Goal: Check status: Check status

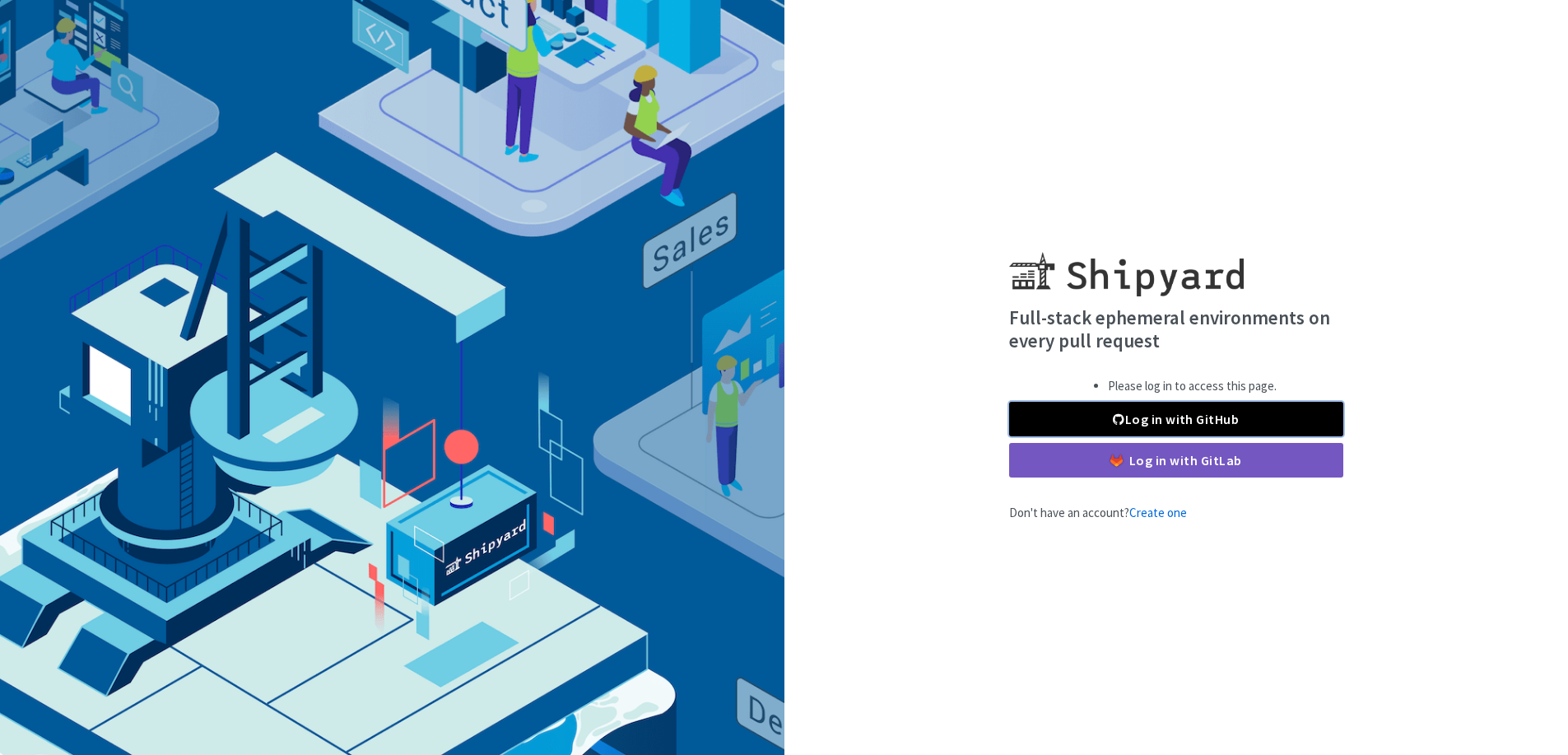
click at [1157, 409] on link "Log in with GitHub" at bounding box center [1176, 419] width 334 height 35
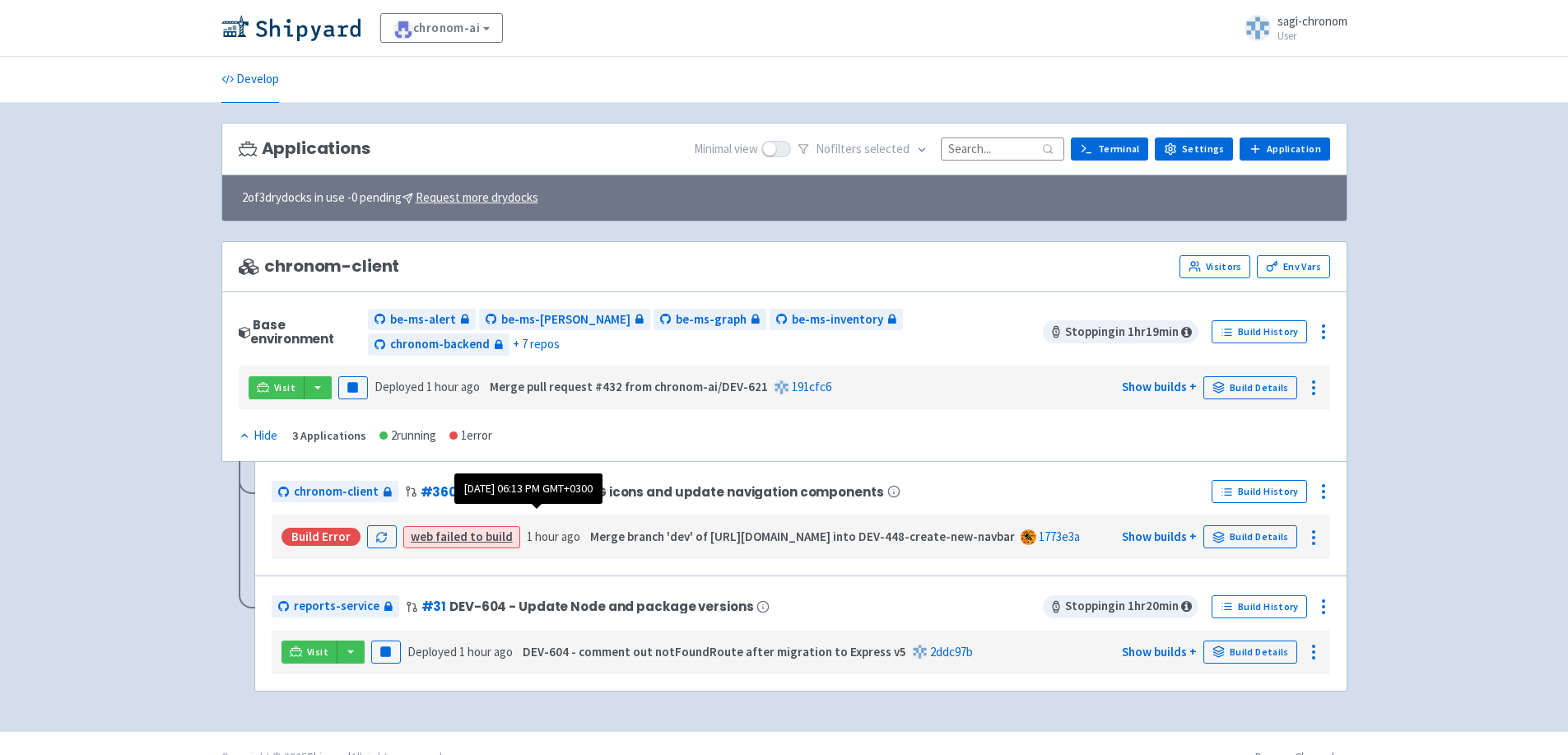
click at [558, 528] on time "1 hour ago" at bounding box center [554, 536] width 54 height 15
click at [474, 528] on link "web failed to build" at bounding box center [462, 536] width 102 height 15
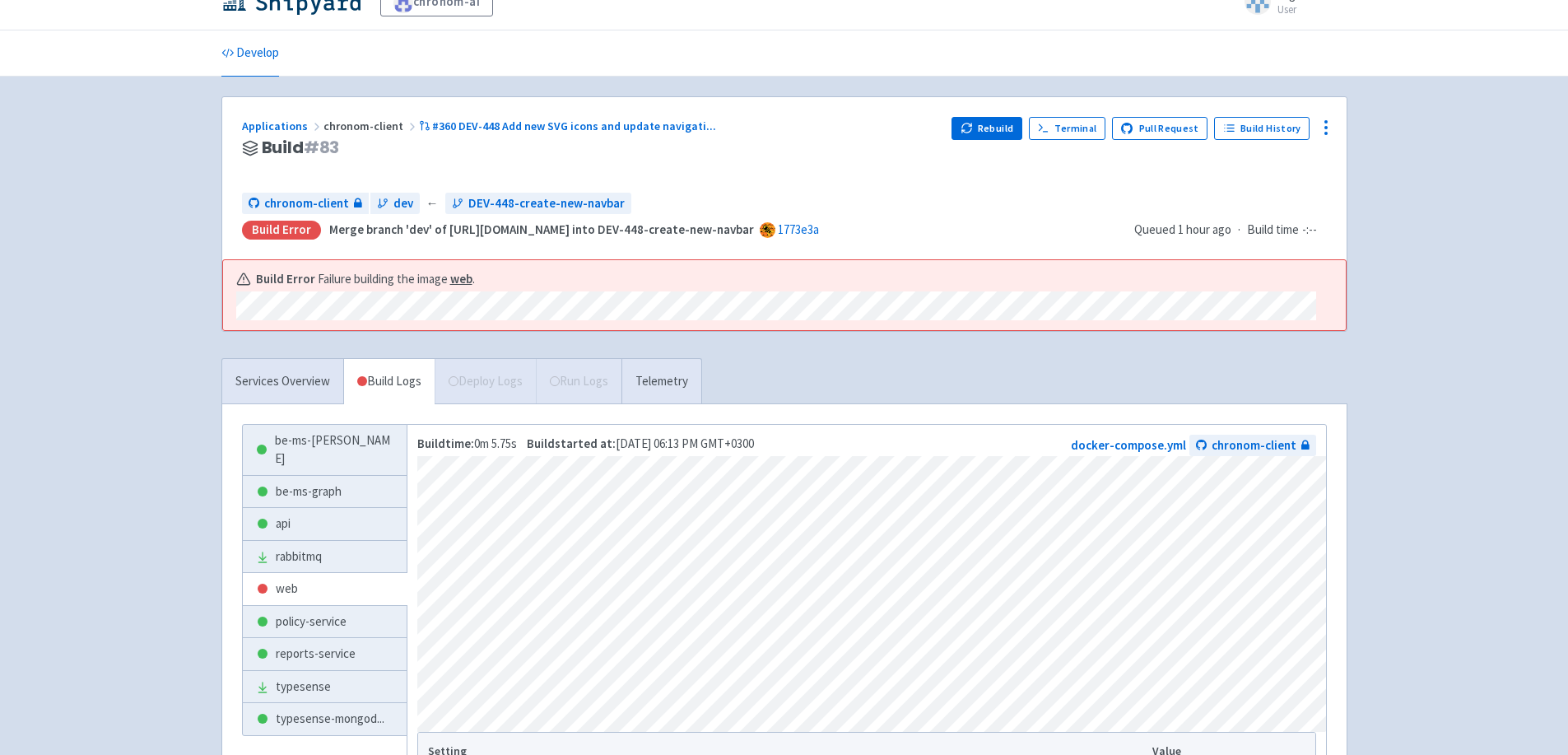
scroll to position [15, 0]
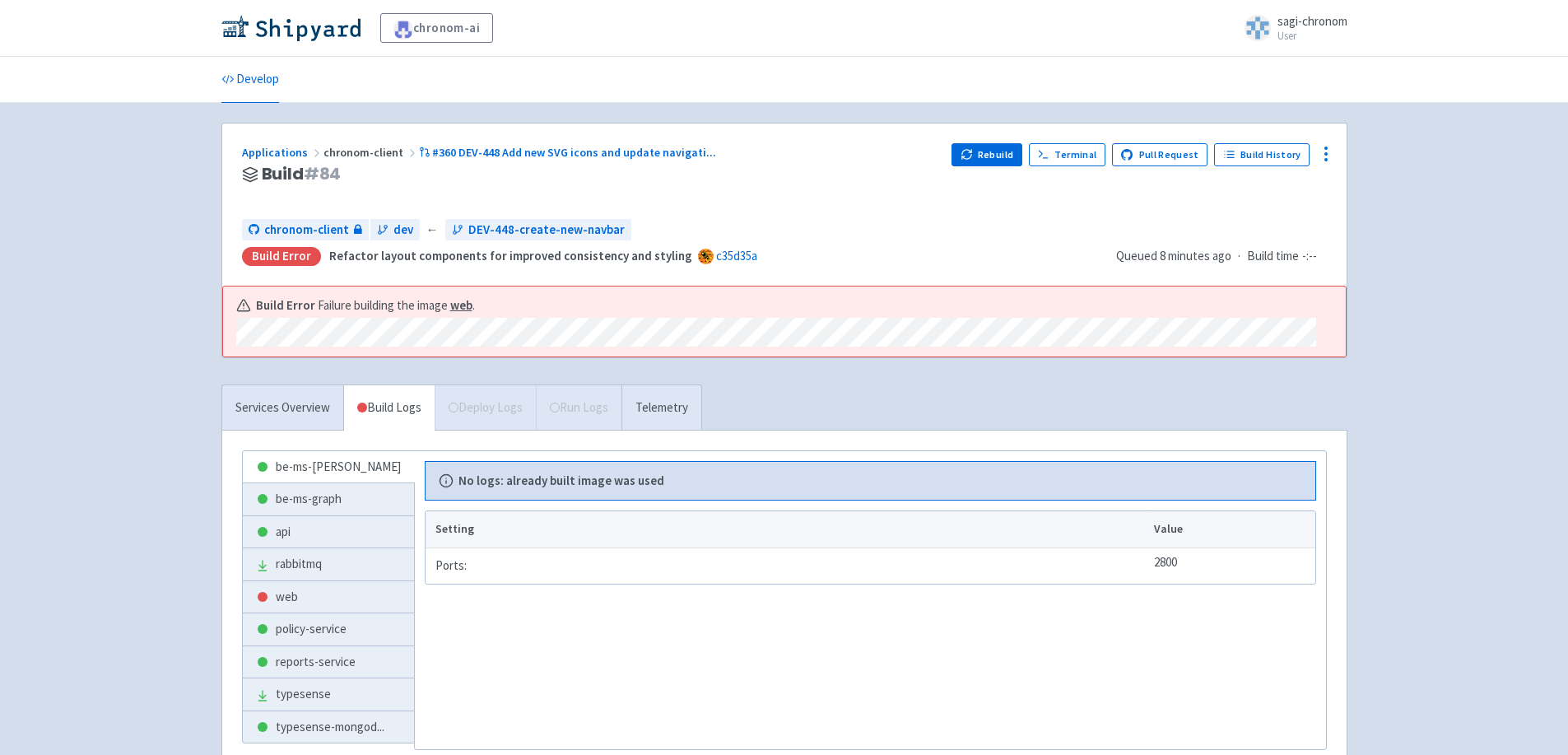
click at [268, 55] on div "chronom-ai sagi-chronom User Profile Sign out" at bounding box center [784, 28] width 1568 height 56
click at [262, 80] on link "Develop" at bounding box center [249, 79] width 57 height 46
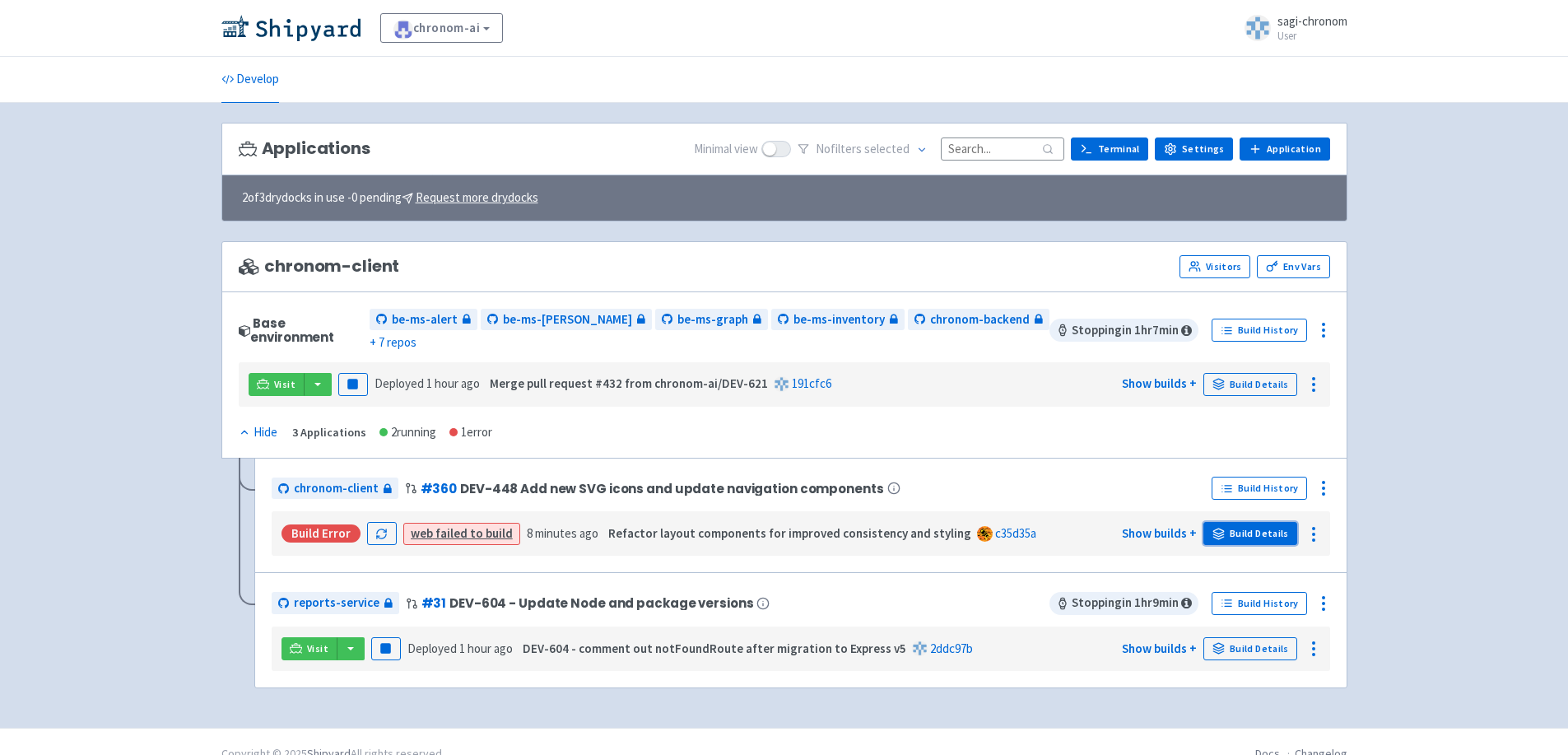
click at [1239, 522] on link "Build Details" at bounding box center [1250, 533] width 94 height 23
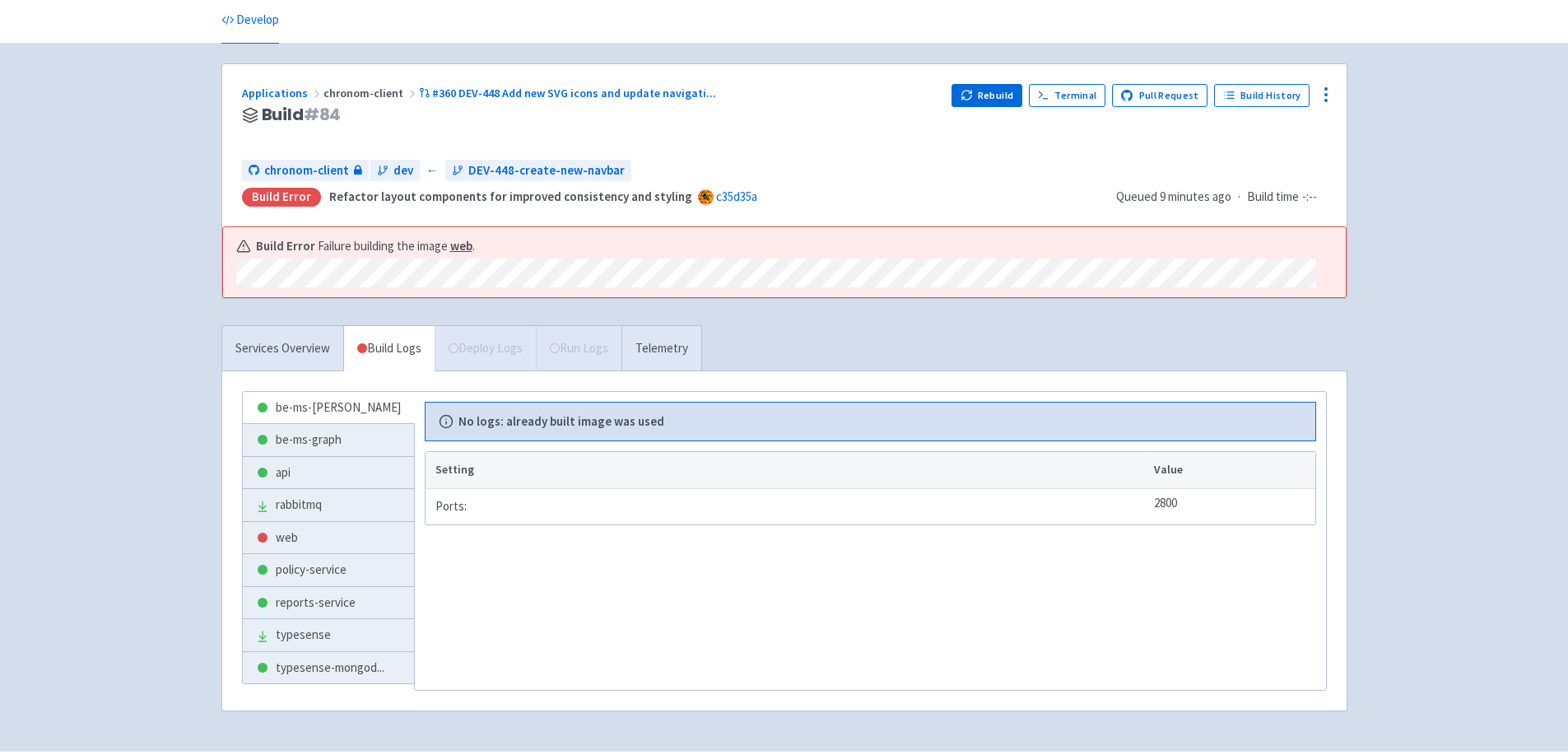
scroll to position [107, 0]
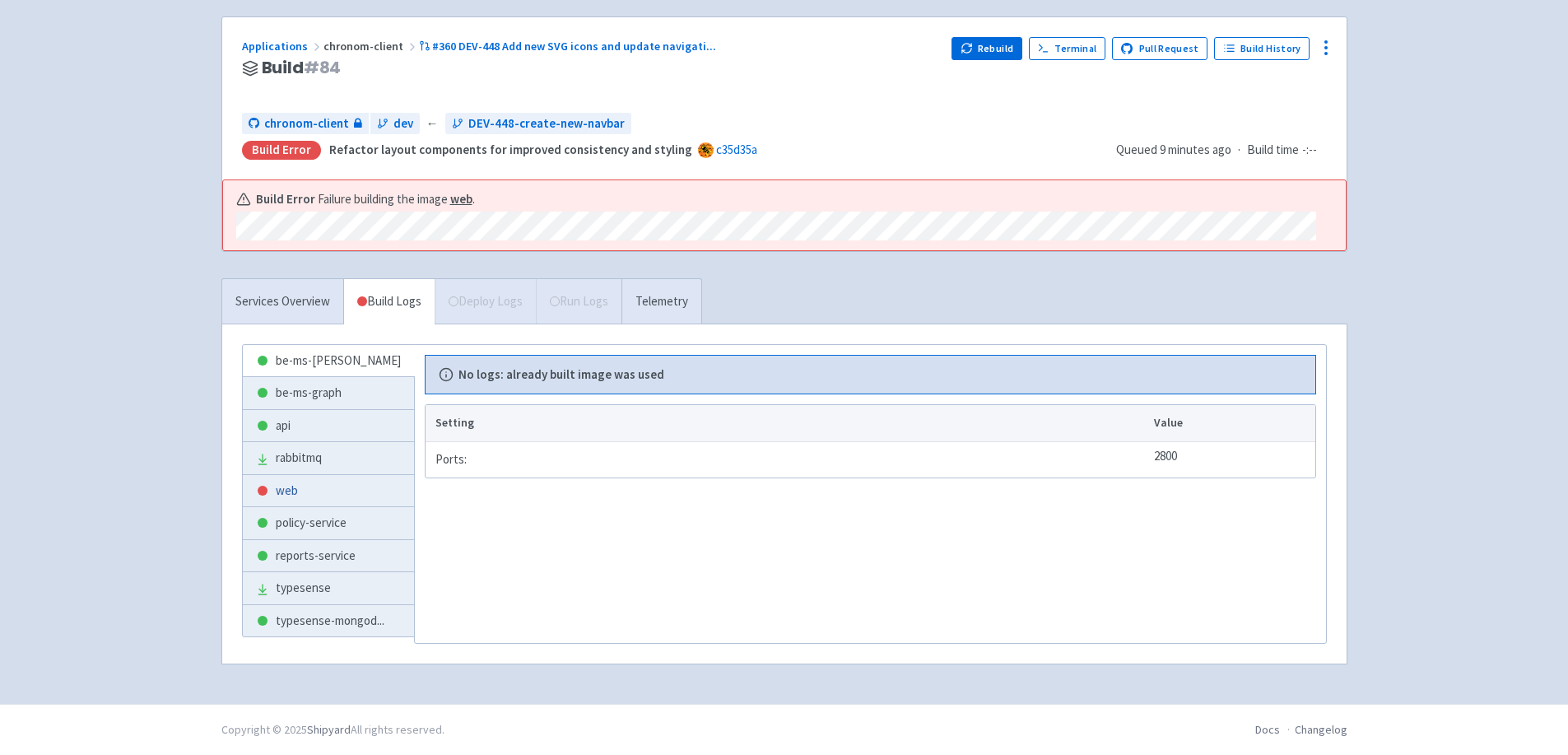
click at [321, 490] on link "web" at bounding box center [329, 491] width 171 height 32
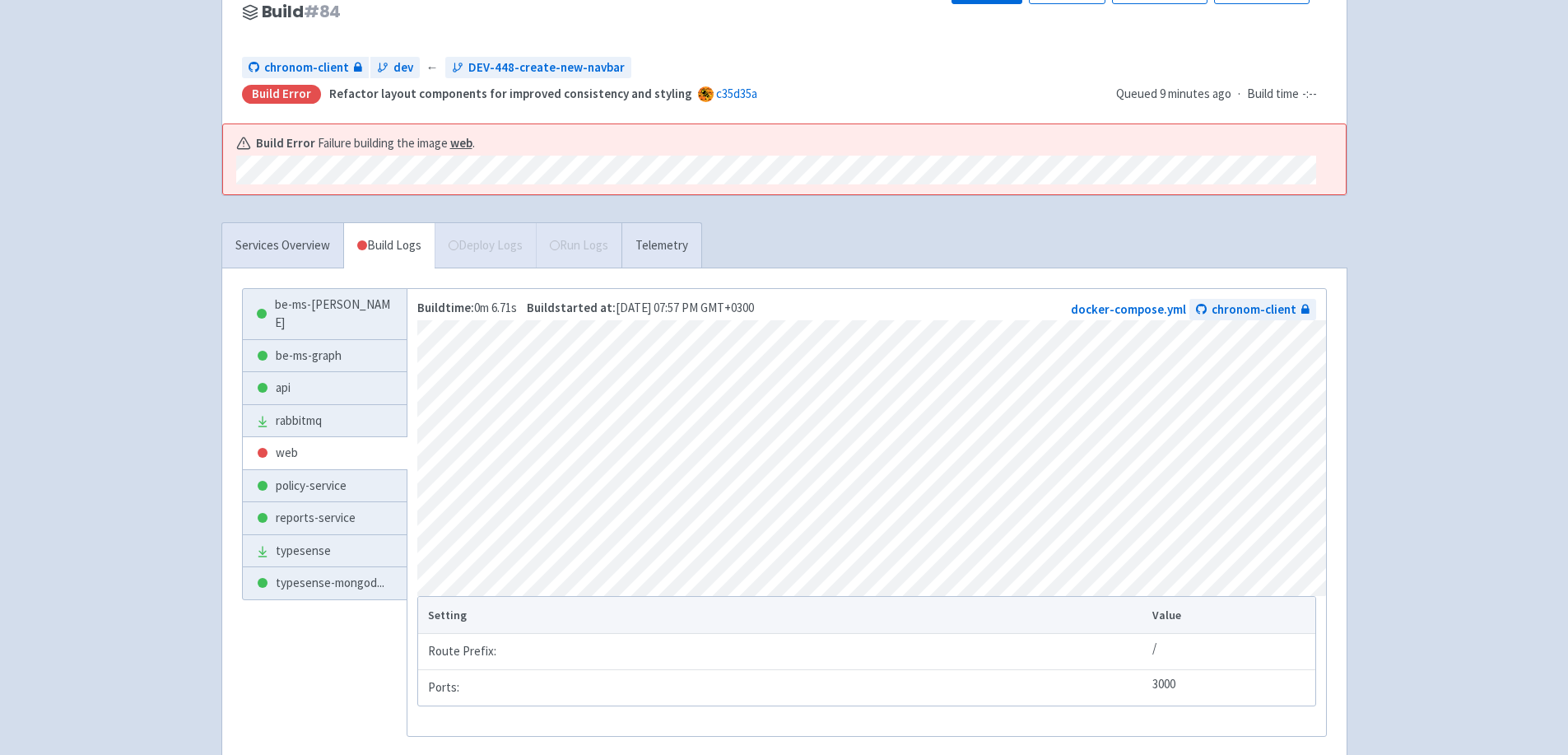
scroll to position [189, 0]
